Goal: Task Accomplishment & Management: Manage account settings

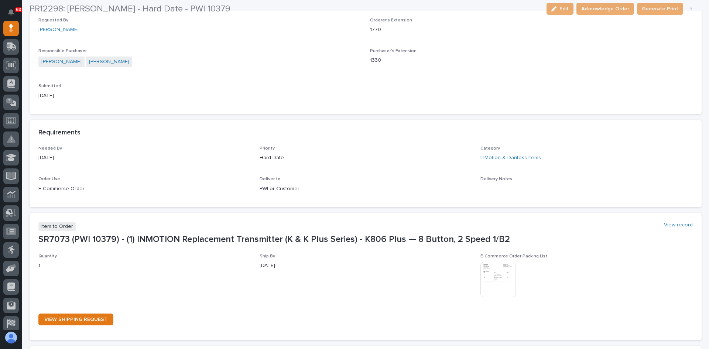
scroll to position [222, 0]
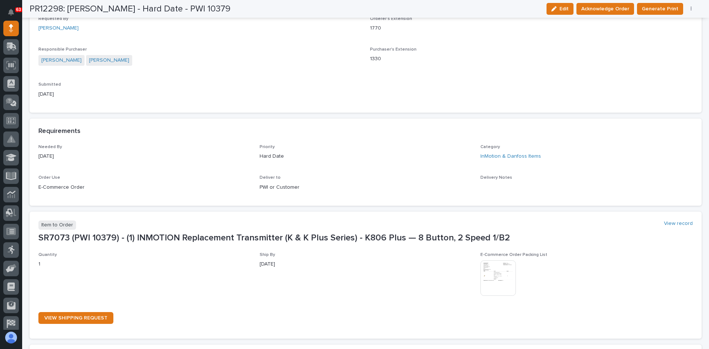
click at [495, 271] on img at bounding box center [497, 277] width 35 height 35
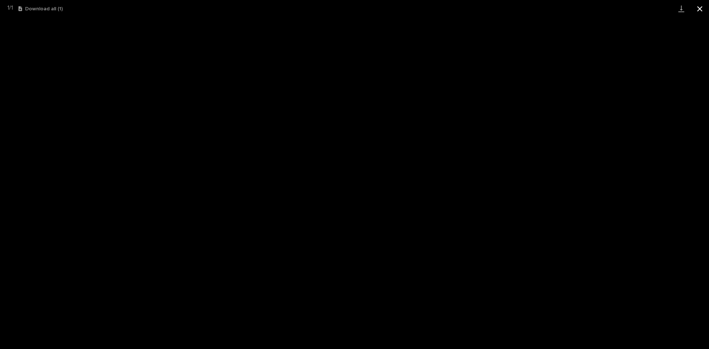
click at [701, 8] on button "Close gallery" at bounding box center [700, 8] width 18 height 17
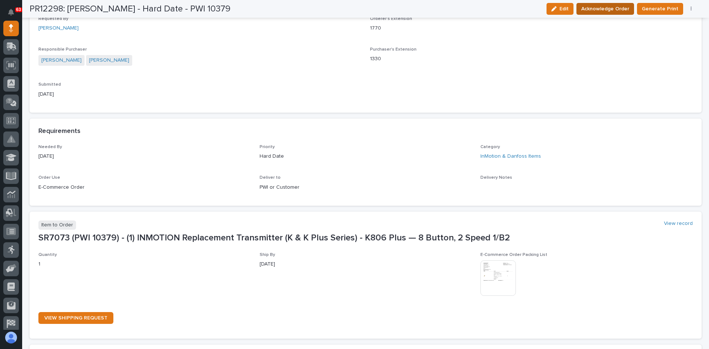
click at [614, 7] on span "Acknowledge Order" at bounding box center [605, 8] width 48 height 9
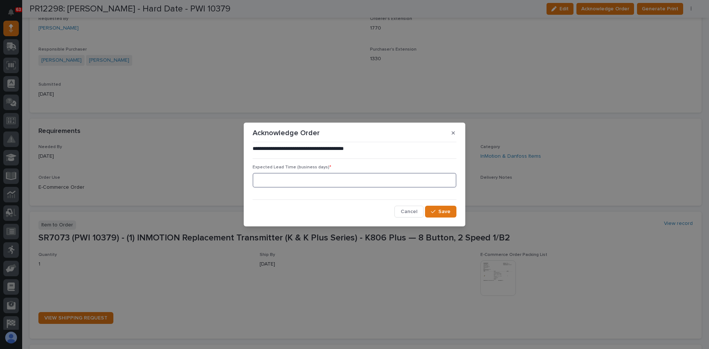
click at [264, 181] on input at bounding box center [355, 180] width 204 height 15
type input "1"
click at [442, 212] on span "Save" at bounding box center [444, 211] width 12 height 7
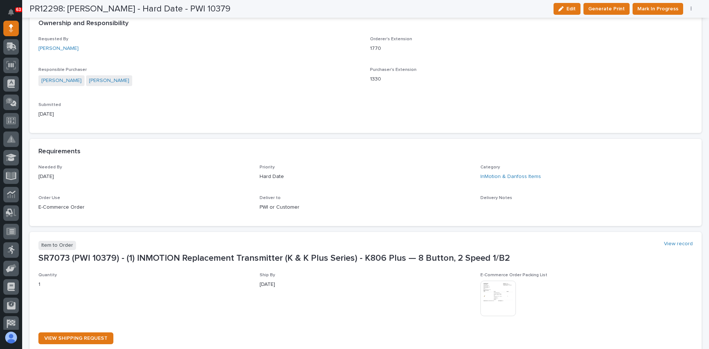
scroll to position [285, 0]
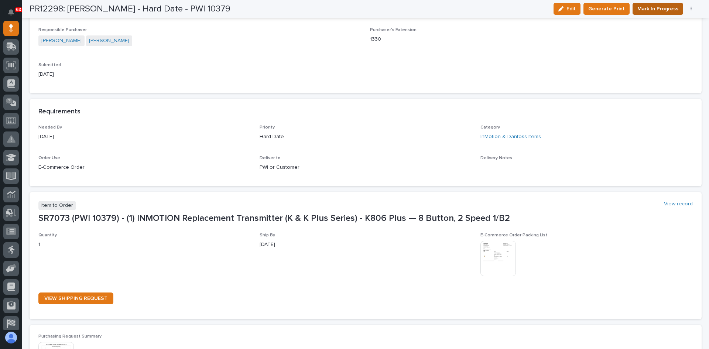
click at [664, 6] on span "Mark In Progress" at bounding box center [657, 8] width 41 height 9
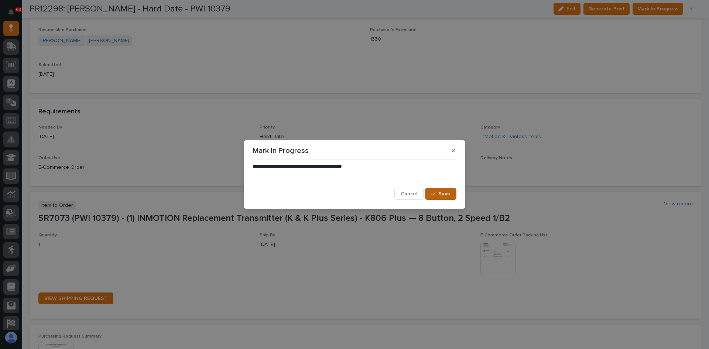
click at [440, 194] on span "Save" at bounding box center [444, 194] width 12 height 7
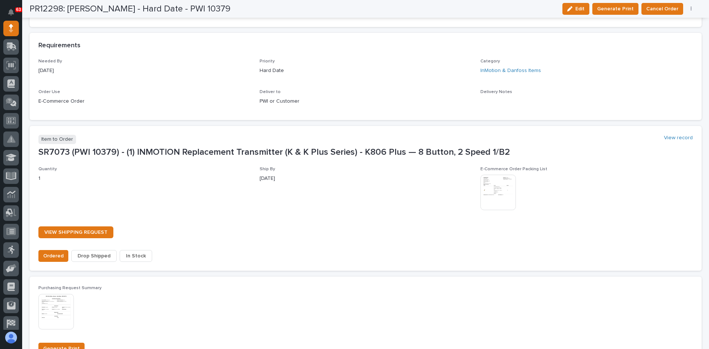
scroll to position [441, 0]
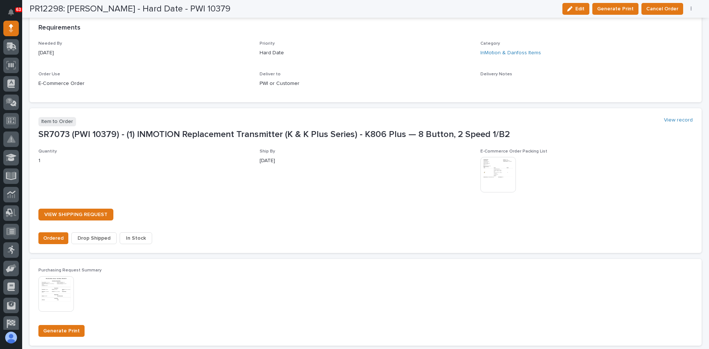
click at [134, 239] on span "In Stock" at bounding box center [136, 238] width 20 height 9
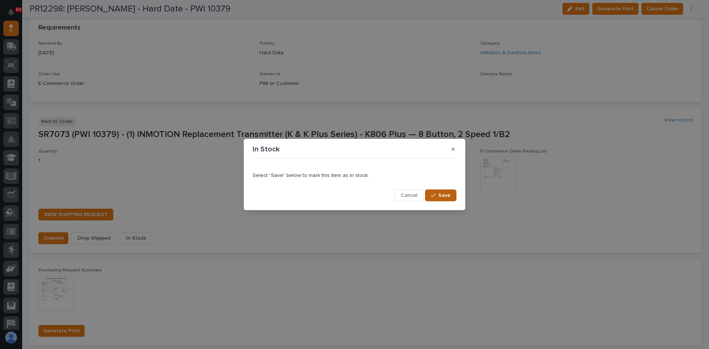
click at [442, 197] on span "Save" at bounding box center [444, 195] width 12 height 7
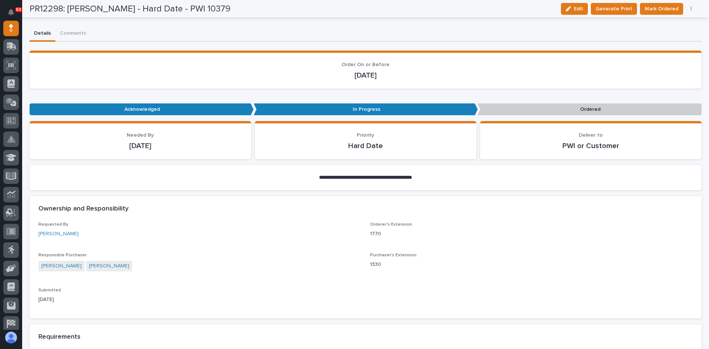
scroll to position [0, 0]
